Goal: Find specific page/section: Find specific page/section

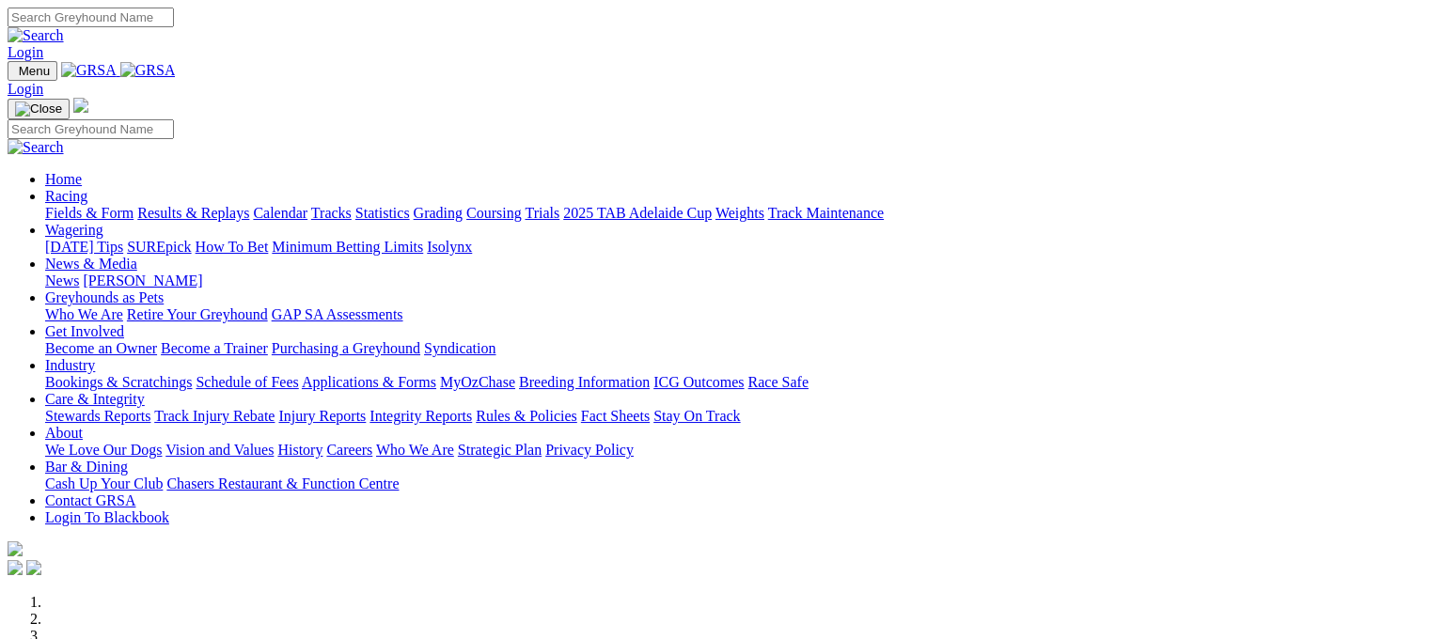
click at [70, 205] on link "Fields & Form" at bounding box center [89, 213] width 88 height 16
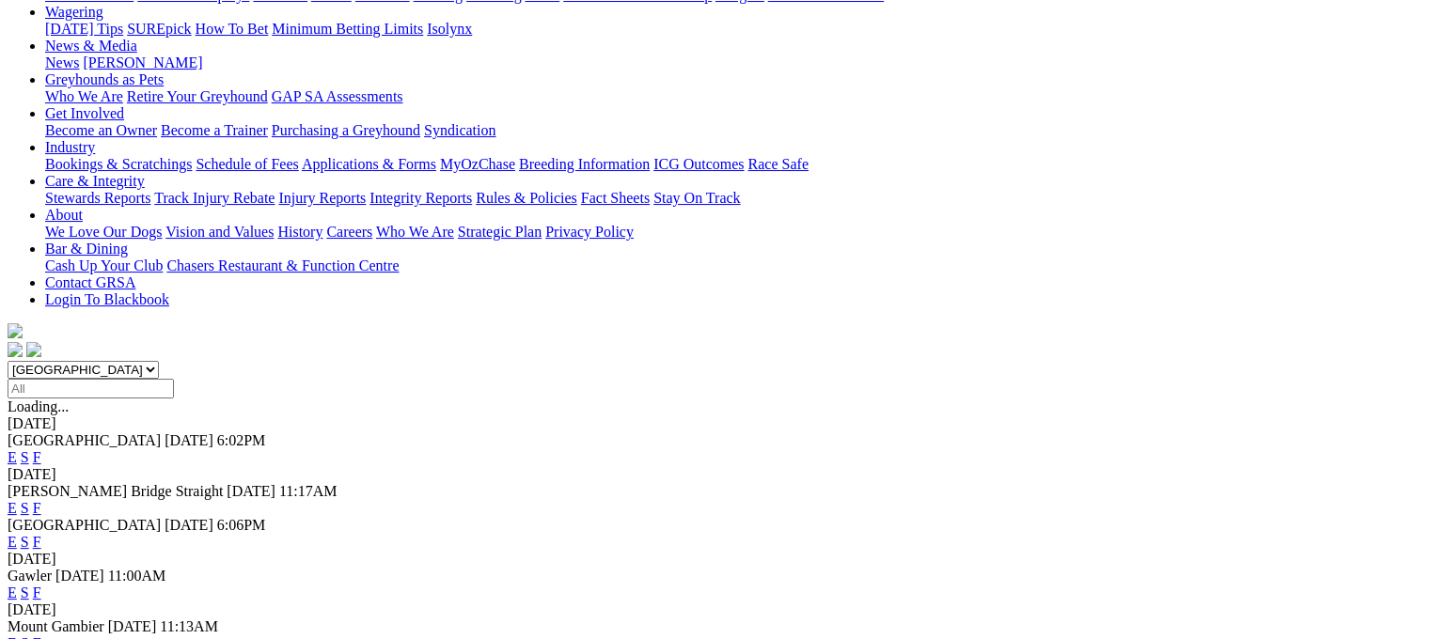
scroll to position [263, 0]
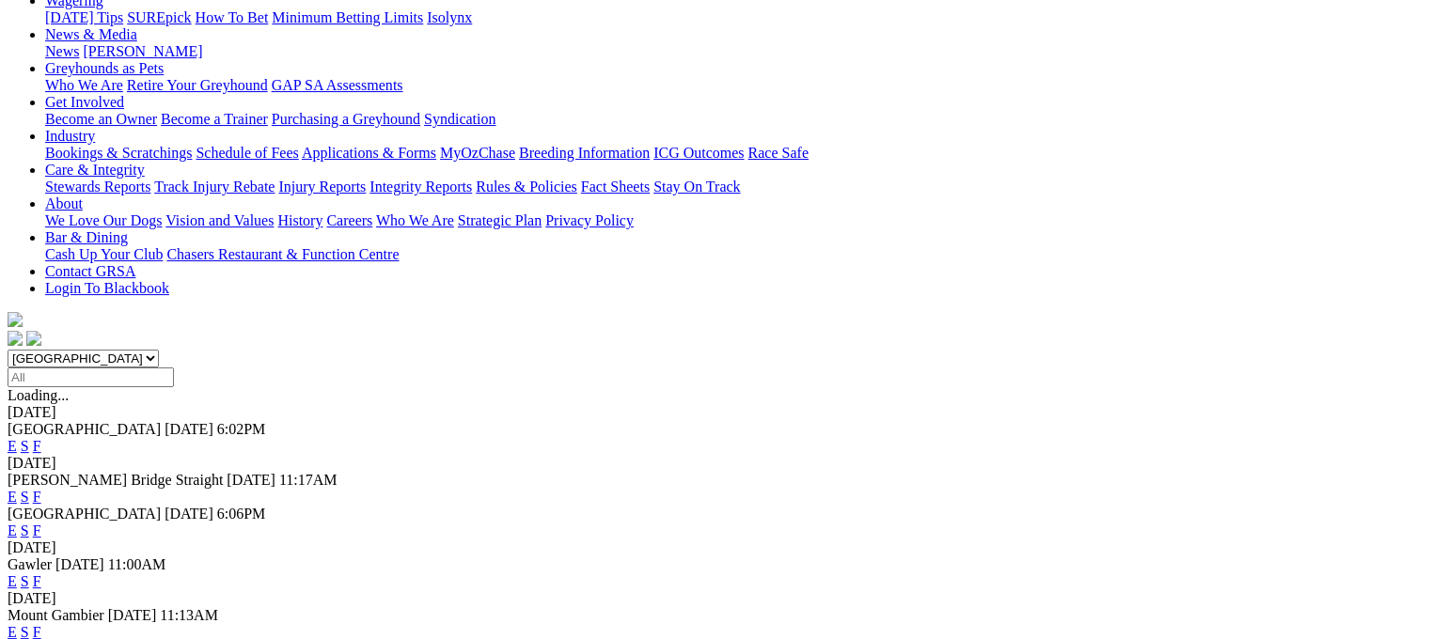
click at [41, 624] on link "F" at bounding box center [37, 632] width 8 height 16
